Goal: Find specific page/section: Find specific page/section

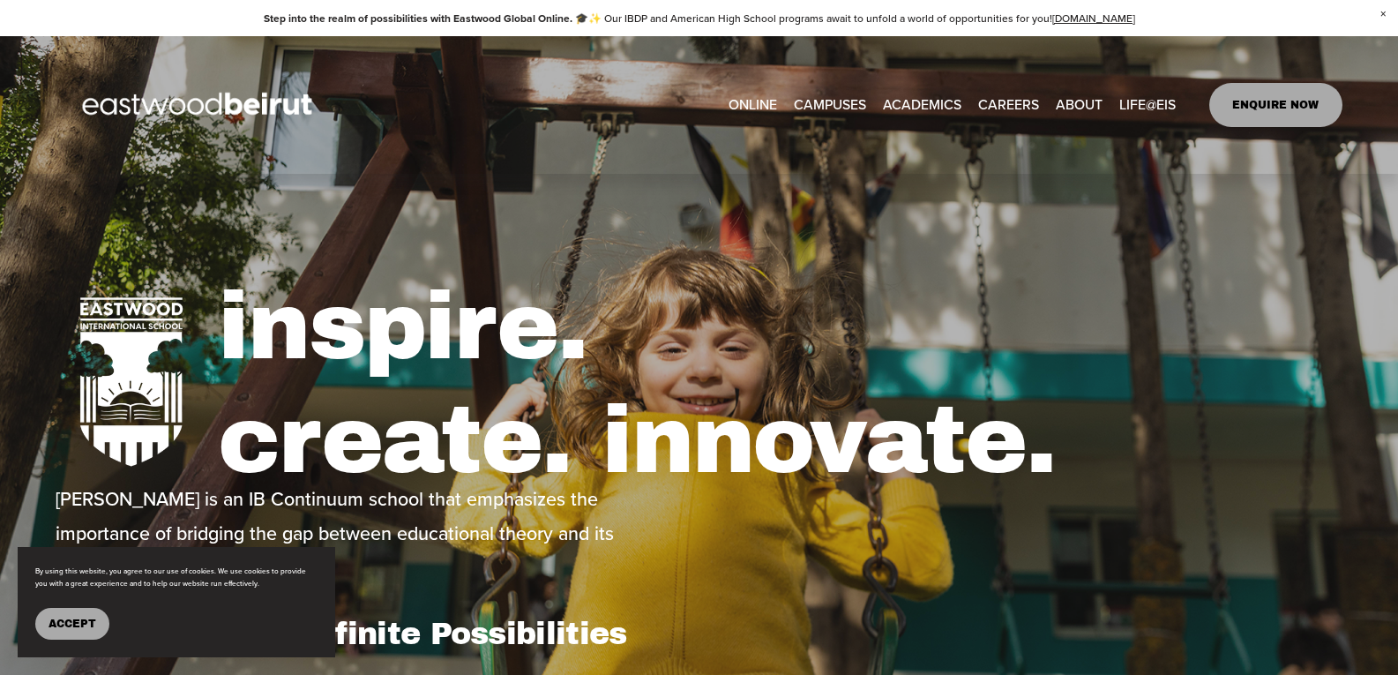
click at [0, 0] on span "Building+Facilities" at bounding box center [0, 0] width 0 height 0
type input "*****"
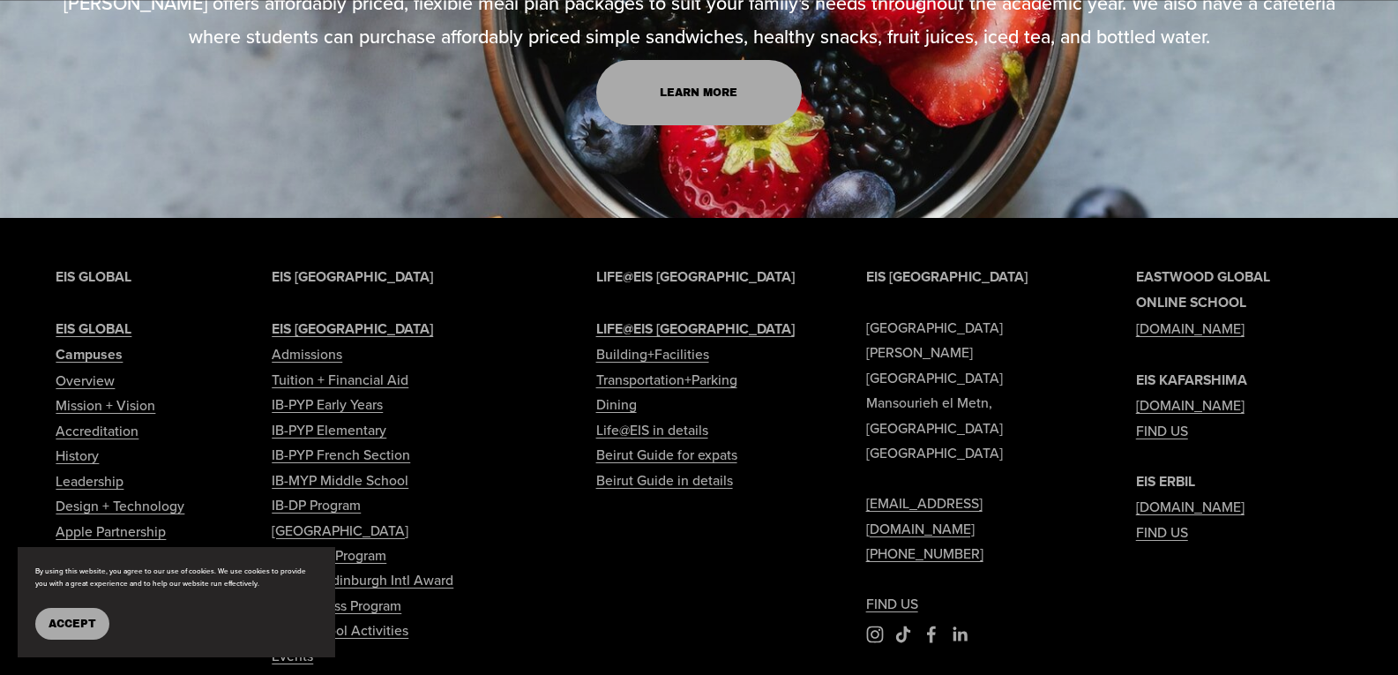
scroll to position [2912, 0]
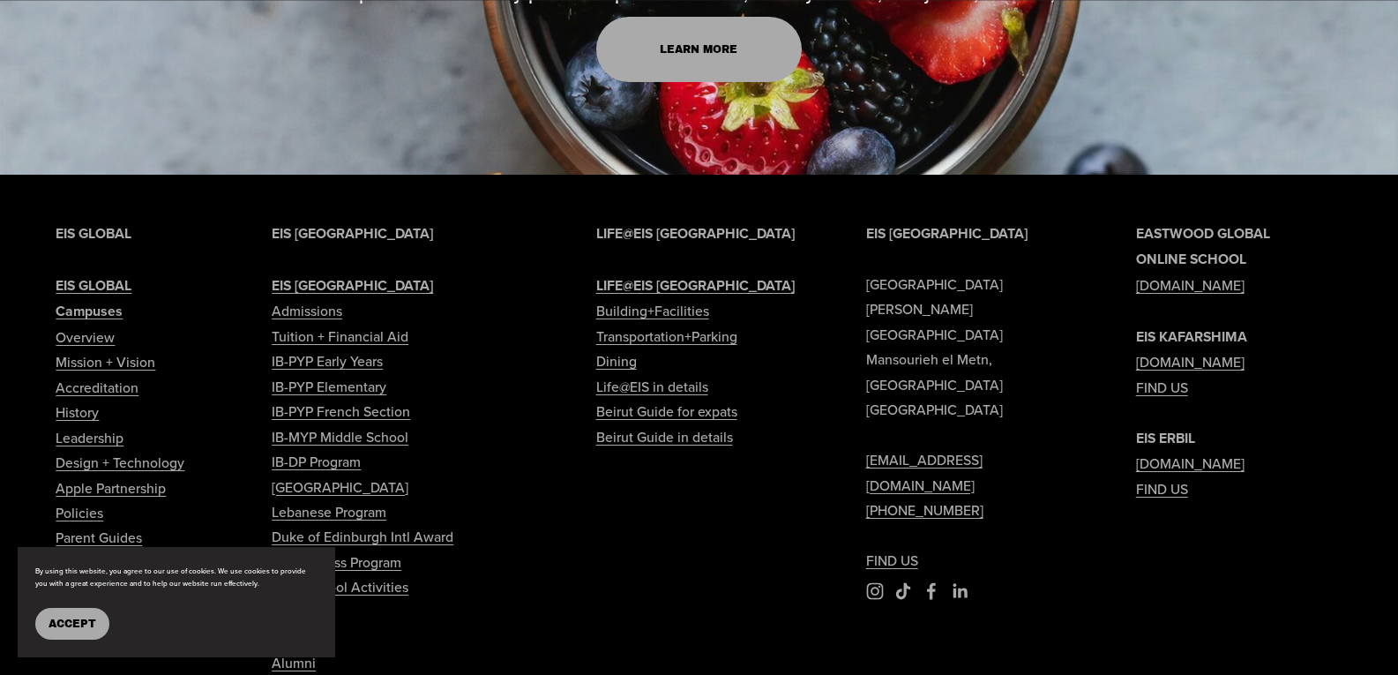
click at [70, 630] on button "Accept" at bounding box center [72, 624] width 74 height 32
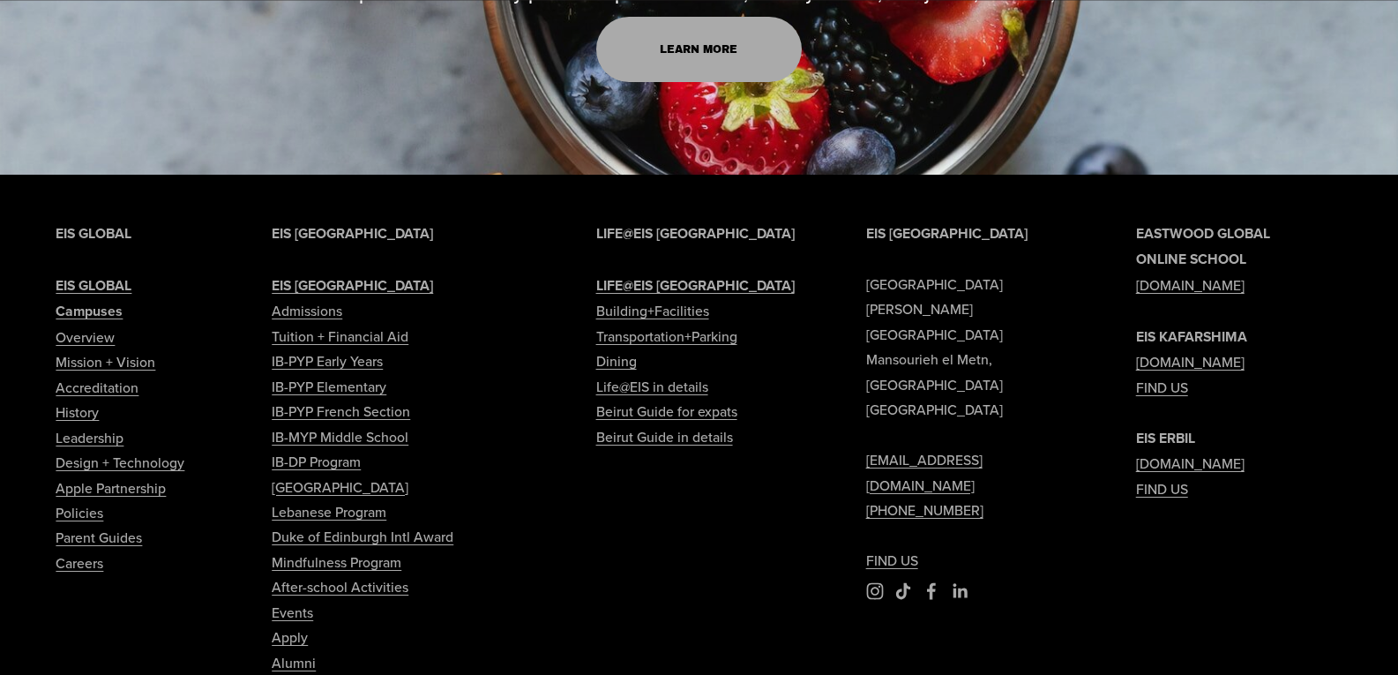
click at [624, 323] on link "Building+Facilities" at bounding box center [652, 310] width 113 height 25
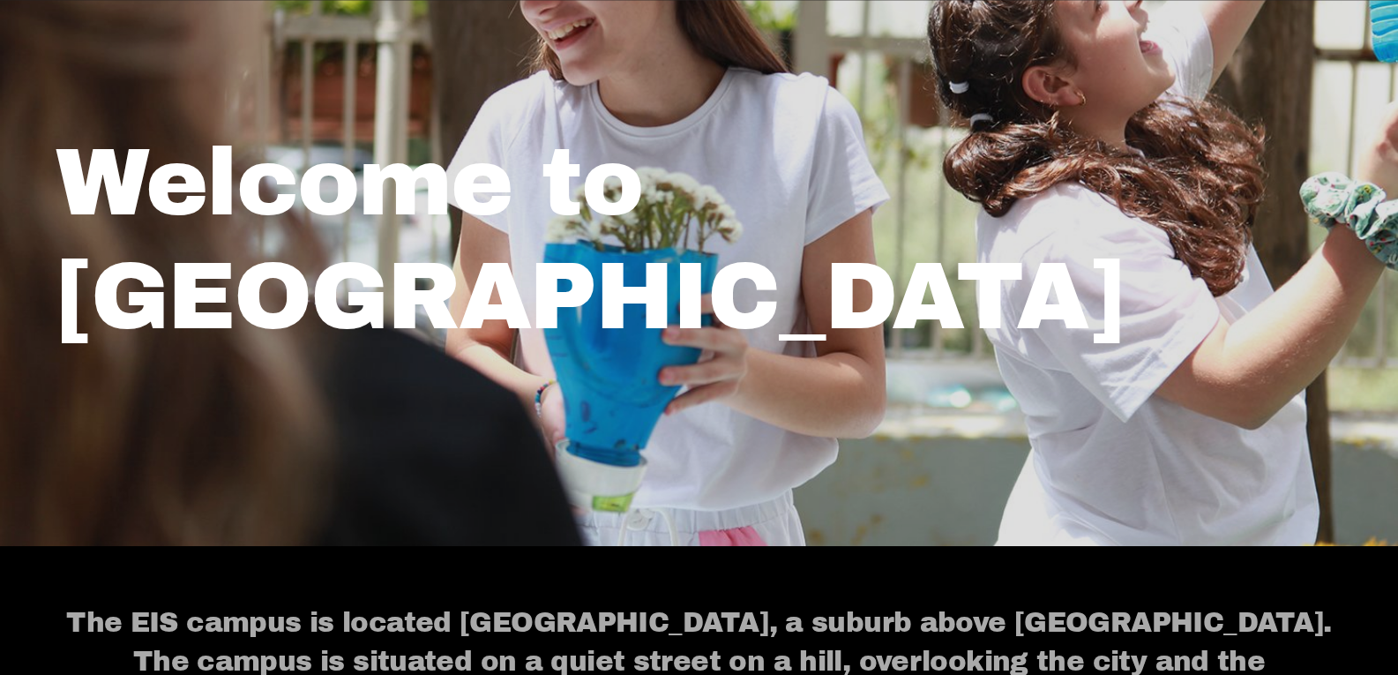
scroll to position [441, 0]
